Goal: Task Accomplishment & Management: Manage account settings

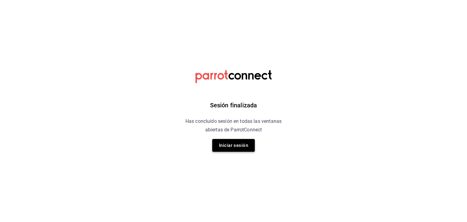
click at [226, 145] on button "Iniciar sesión" at bounding box center [233, 145] width 43 height 13
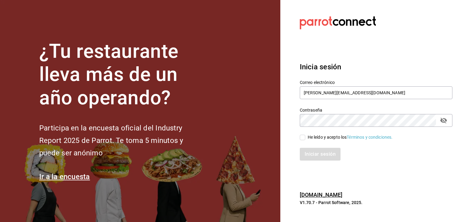
click at [301, 138] on input "He leído y acepto los Términos y condiciones." at bounding box center [302, 137] width 5 height 5
checkbox input "true"
click at [318, 151] on button "Iniciar sesión" at bounding box center [320, 154] width 41 height 13
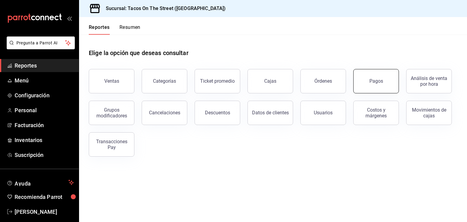
click at [380, 76] on button "Pagos" at bounding box center [376, 81] width 46 height 24
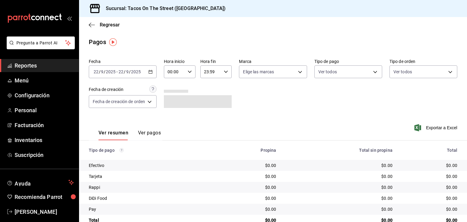
click at [151, 71] on icon "button" at bounding box center [150, 72] width 4 height 4
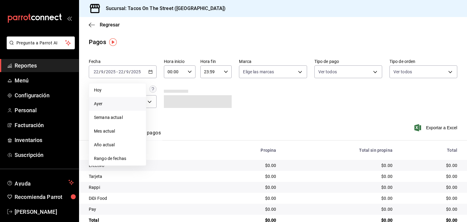
click at [124, 106] on span "Ayer" at bounding box center [117, 104] width 47 height 6
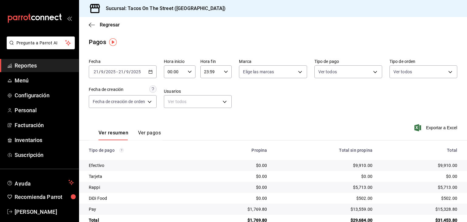
scroll to position [14, 0]
